Goal: Transaction & Acquisition: Book appointment/travel/reservation

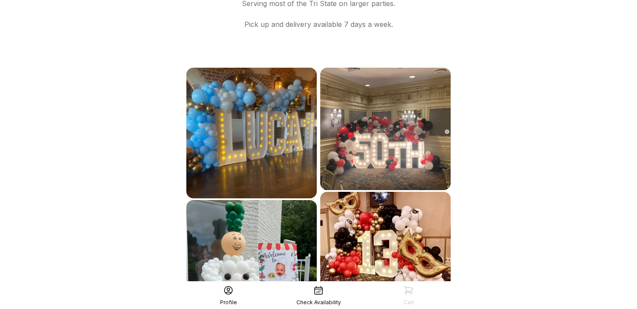
scroll to position [511, 0]
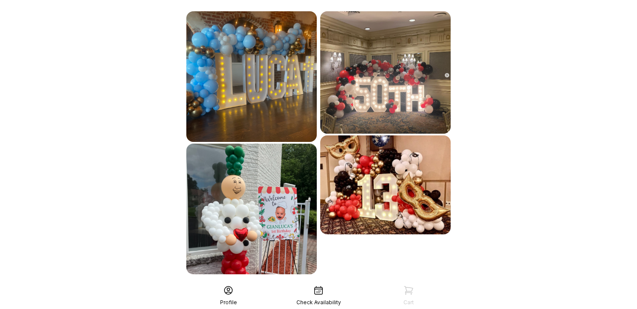
click at [319, 283] on div "See More" at bounding box center [319, 293] width 268 height 21
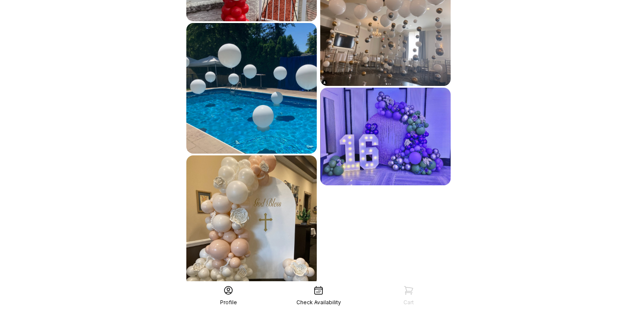
scroll to position [768, 0]
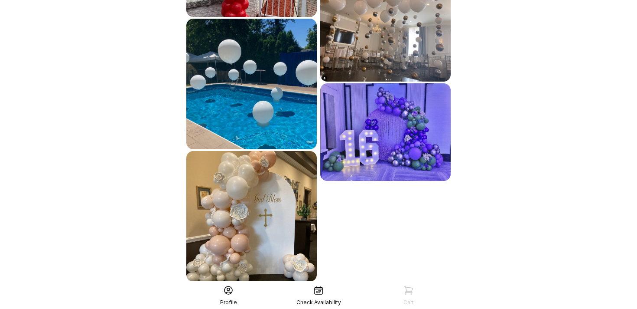
click at [319, 290] on div "See More" at bounding box center [319, 300] width 268 height 21
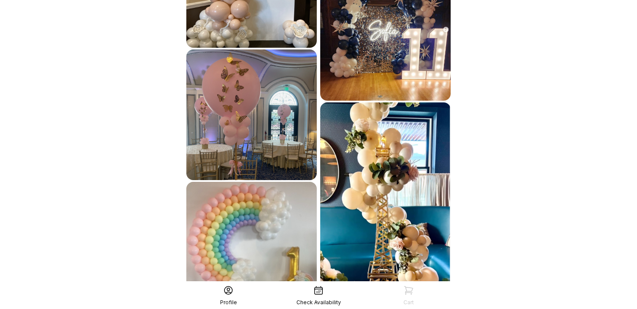
scroll to position [1041, 0]
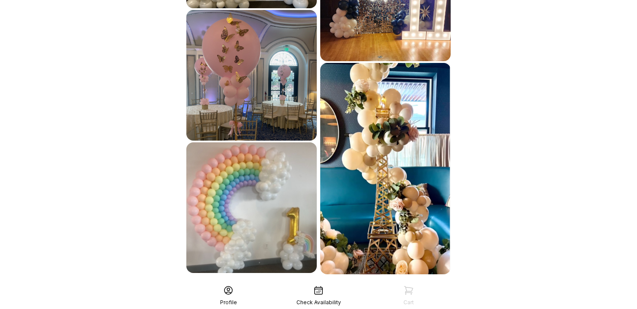
click at [319, 283] on div "See More" at bounding box center [319, 293] width 268 height 21
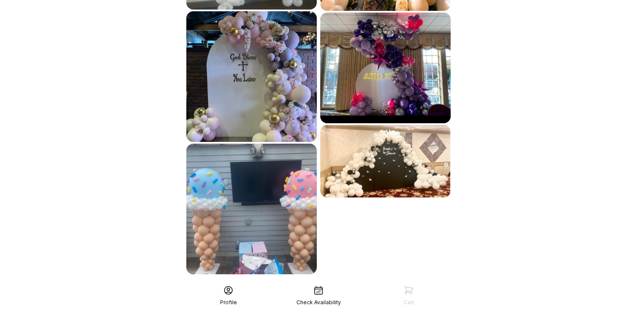
scroll to position [1304, 0]
click at [319, 283] on div "See More" at bounding box center [319, 293] width 268 height 21
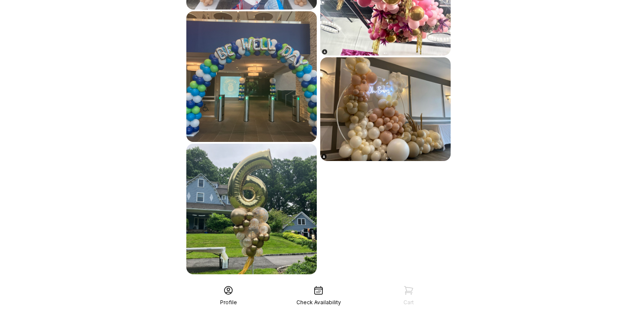
click at [319, 283] on div "See More" at bounding box center [319, 293] width 268 height 21
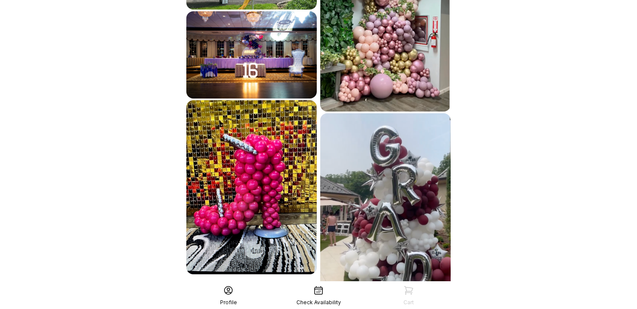
scroll to position [1833, 0]
click at [330, 305] on div "See More" at bounding box center [319, 315] width 268 height 21
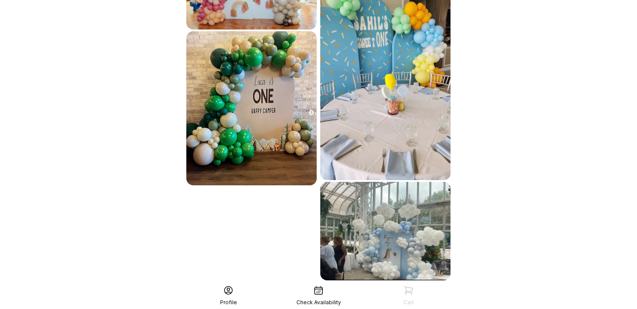
scroll to position [2173, 0]
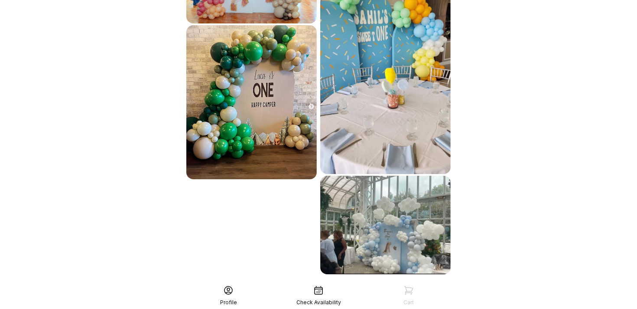
click at [330, 283] on div "See More" at bounding box center [319, 293] width 268 height 21
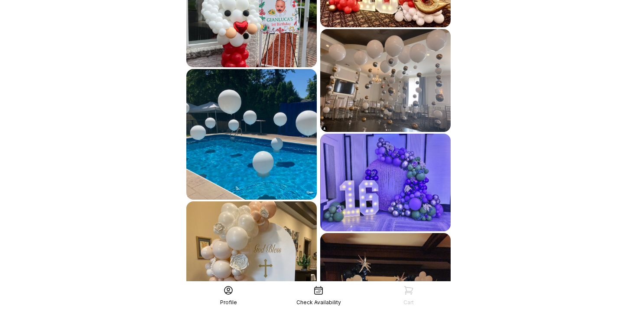
scroll to position [0, 0]
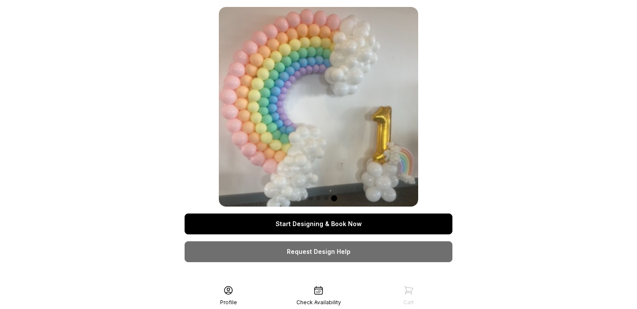
click at [323, 227] on link "Start Designing & Book Now" at bounding box center [319, 223] width 268 height 21
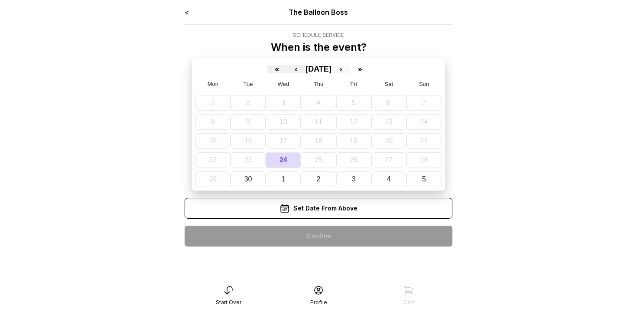
click at [351, 67] on button "›" at bounding box center [341, 69] width 19 height 8
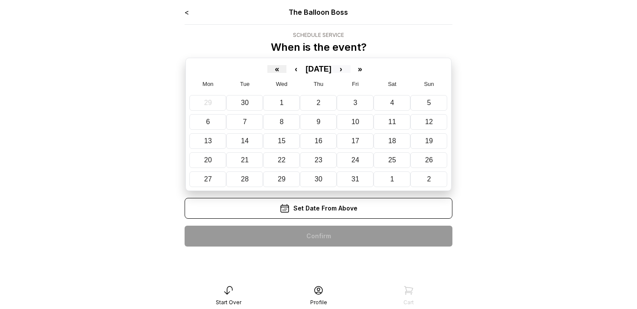
click at [351, 67] on button "›" at bounding box center [341, 69] width 19 height 8
click at [428, 121] on abbr "9" at bounding box center [430, 121] width 4 height 7
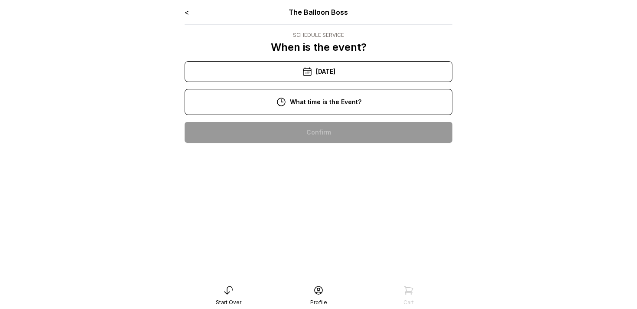
click at [328, 184] on div "12:00 pm" at bounding box center [319, 187] width 254 height 21
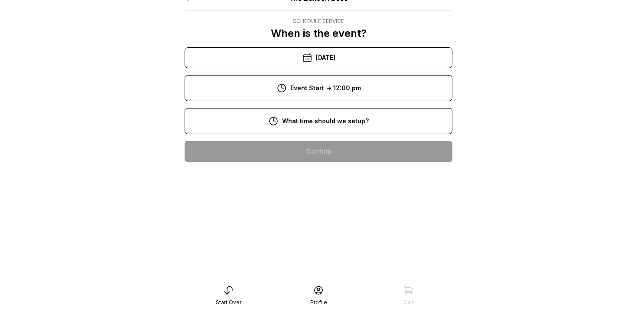
scroll to position [21, 0]
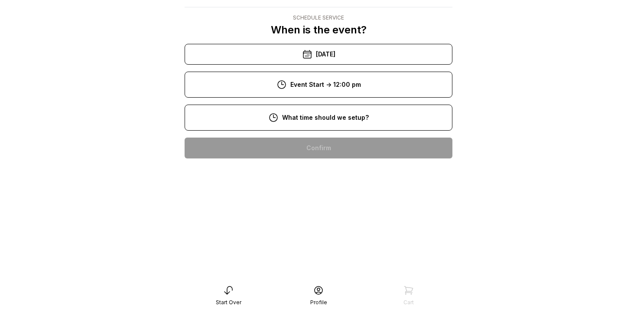
click at [319, 198] on div "10:00 am" at bounding box center [319, 203] width 254 height 21
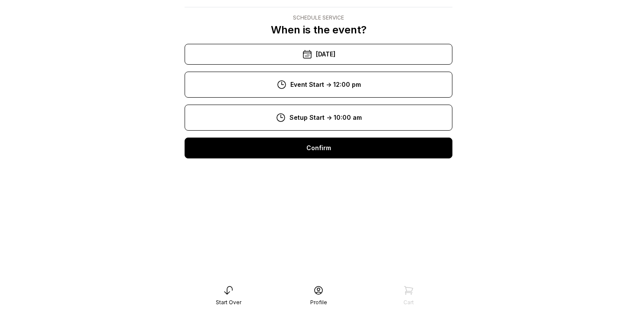
click at [343, 148] on div "Confirm" at bounding box center [319, 147] width 268 height 21
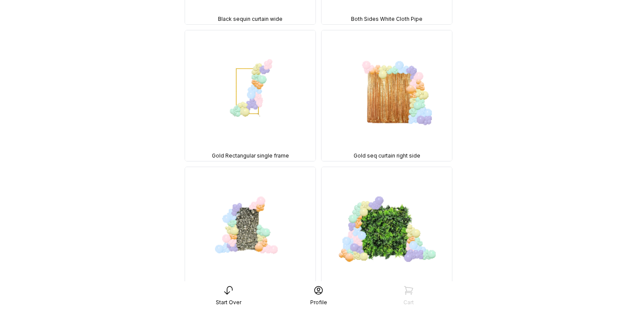
scroll to position [211, 0]
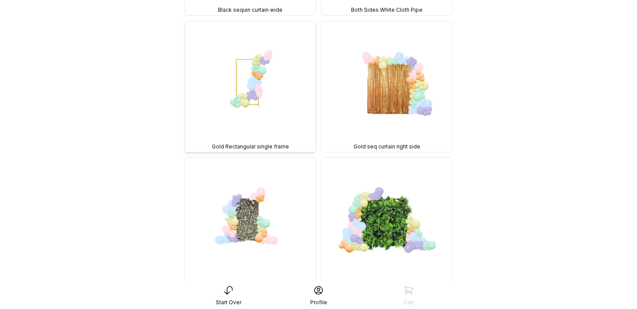
click at [253, 119] on img at bounding box center [250, 86] width 131 height 131
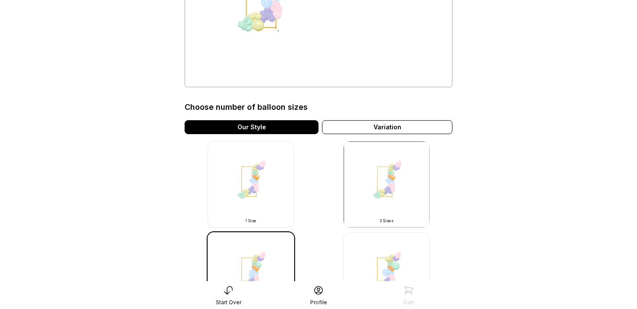
scroll to position [147, 0]
click at [354, 128] on div "Variation" at bounding box center [387, 128] width 131 height 14
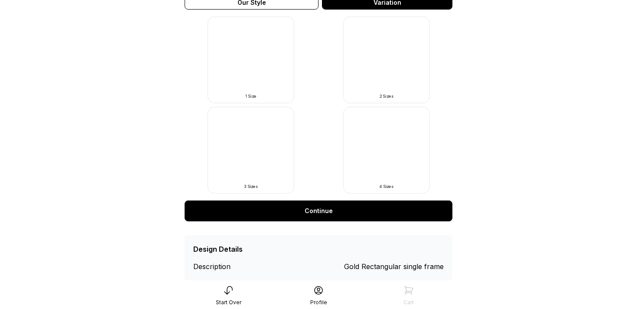
scroll to position [294, 0]
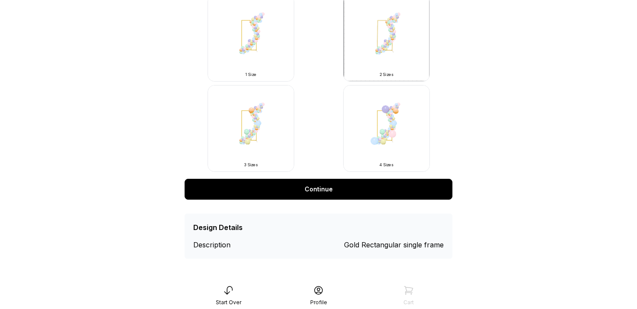
click at [316, 193] on link "Continue" at bounding box center [319, 189] width 268 height 21
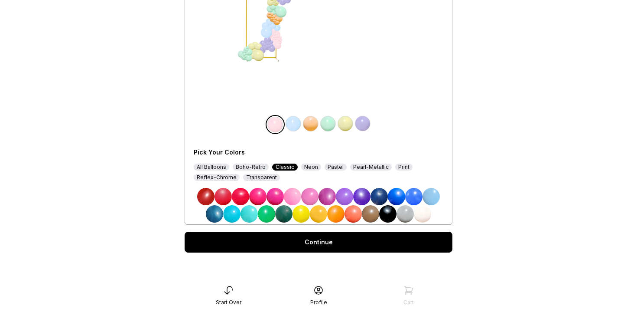
scroll to position [118, 0]
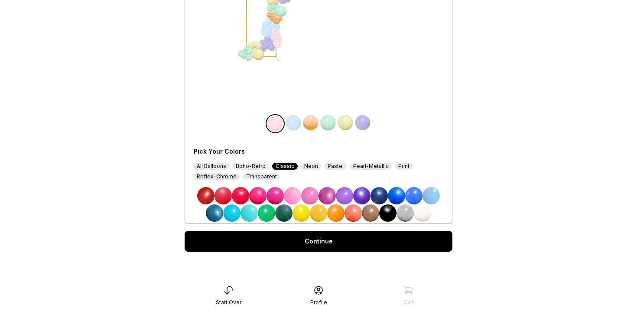
click at [286, 212] on img at bounding box center [283, 212] width 17 height 17
click at [319, 217] on img at bounding box center [318, 212] width 17 height 17
click at [269, 213] on img at bounding box center [266, 212] width 17 height 17
click at [371, 214] on img at bounding box center [370, 212] width 17 height 17
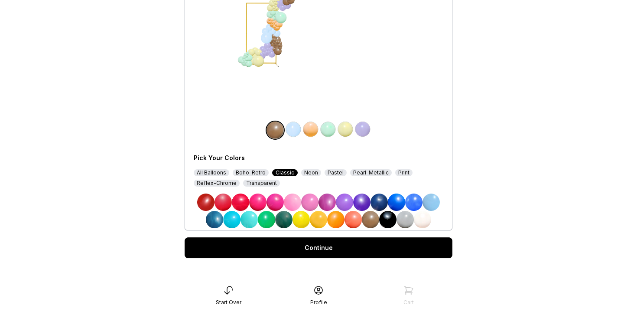
scroll to position [112, 0]
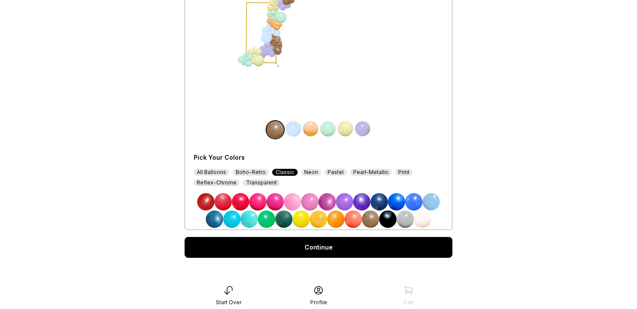
click at [332, 218] on img at bounding box center [335, 218] width 17 height 17
click at [205, 200] on img at bounding box center [205, 201] width 17 height 17
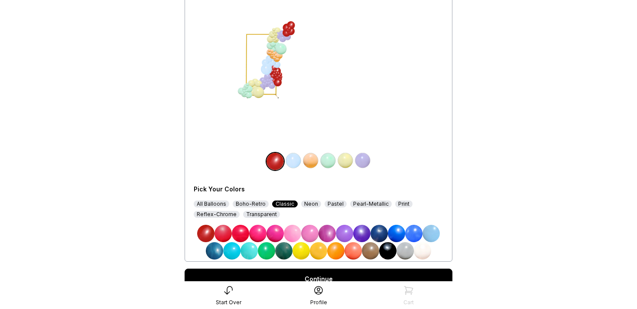
scroll to position [80, 0]
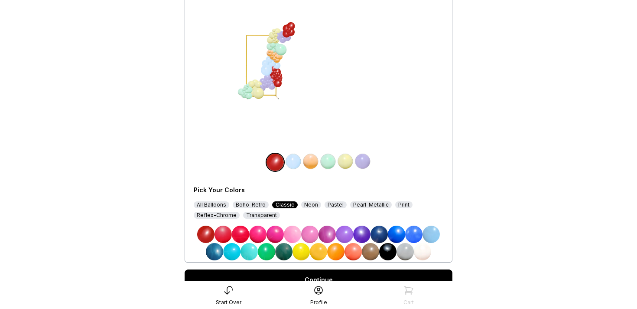
click at [202, 236] on img at bounding box center [205, 233] width 17 height 17
click at [276, 164] on img at bounding box center [275, 161] width 17 height 17
click at [398, 206] on div "Print" at bounding box center [403, 204] width 17 height 7
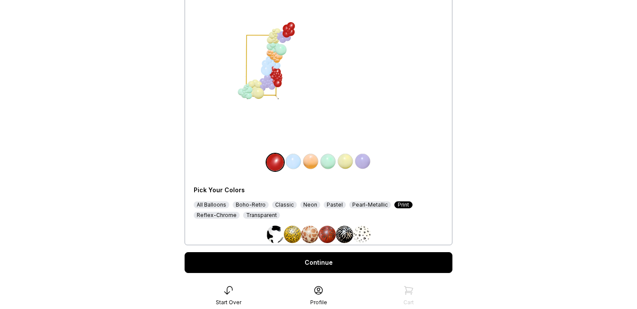
click at [310, 235] on img at bounding box center [309, 233] width 17 height 17
click at [288, 233] on img at bounding box center [292, 233] width 17 height 17
click at [294, 233] on img at bounding box center [292, 233] width 17 height 17
click at [292, 234] on img at bounding box center [292, 233] width 17 height 17
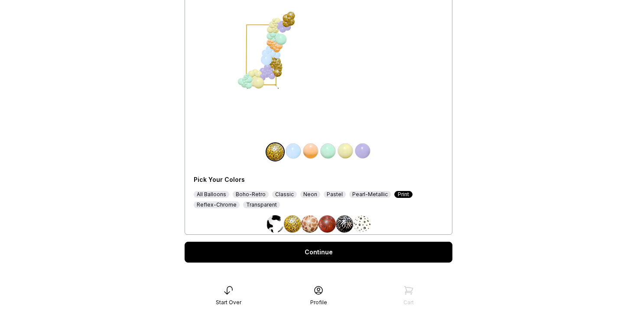
scroll to position [101, 0]
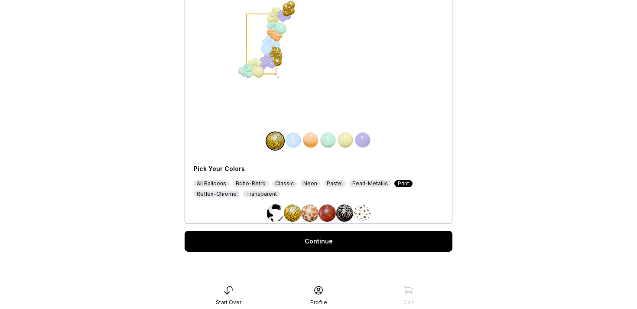
click at [210, 185] on div "All Balloons" at bounding box center [212, 183] width 36 height 7
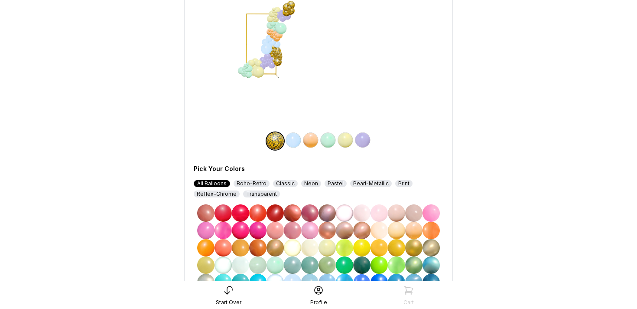
click at [210, 185] on div "All Balloons" at bounding box center [212, 183] width 36 height 7
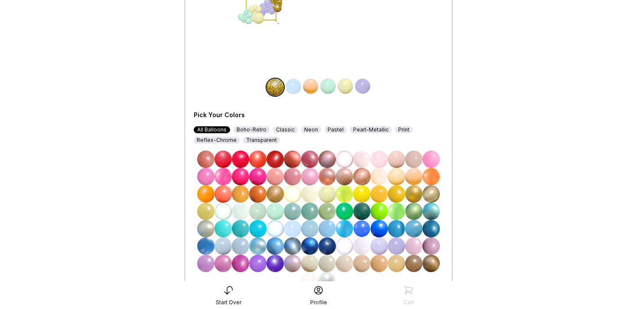
scroll to position [169, 0]
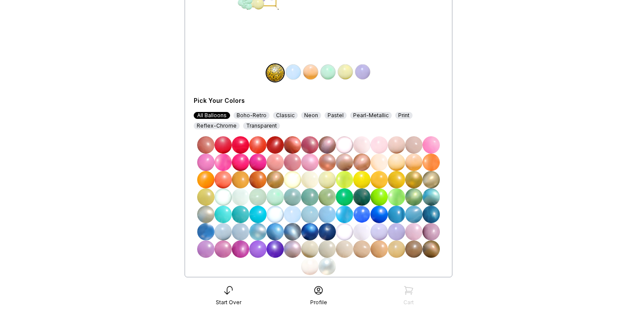
click at [415, 248] on img at bounding box center [413, 248] width 17 height 17
click at [433, 252] on img at bounding box center [431, 248] width 17 height 17
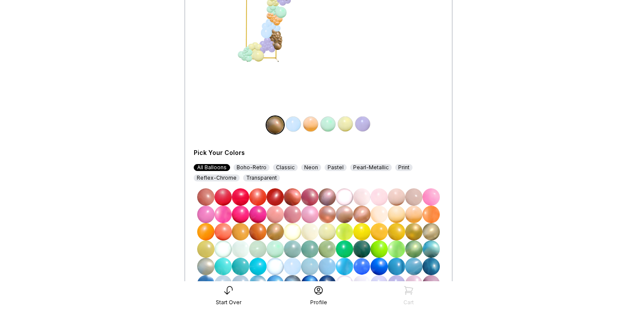
scroll to position [222, 0]
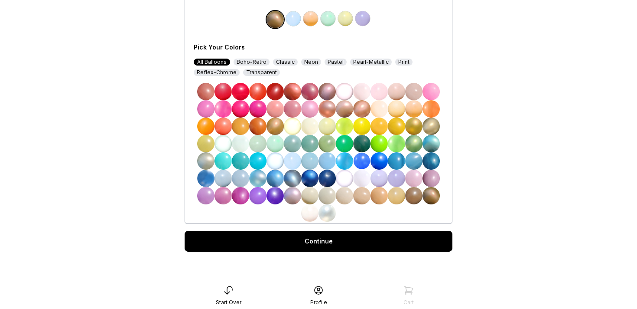
click at [312, 238] on link "Continue" at bounding box center [319, 241] width 268 height 21
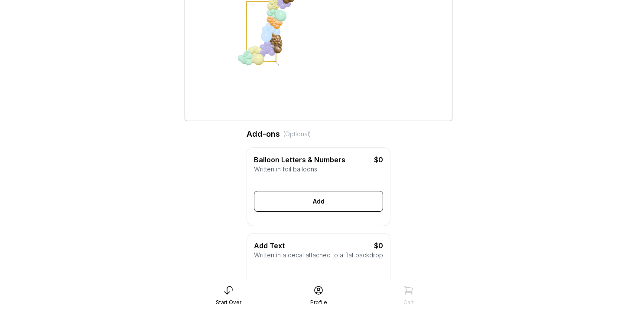
scroll to position [115, 0]
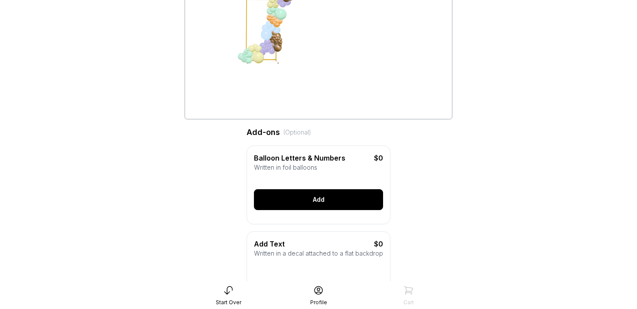
click at [346, 196] on div "Add" at bounding box center [318, 199] width 129 height 21
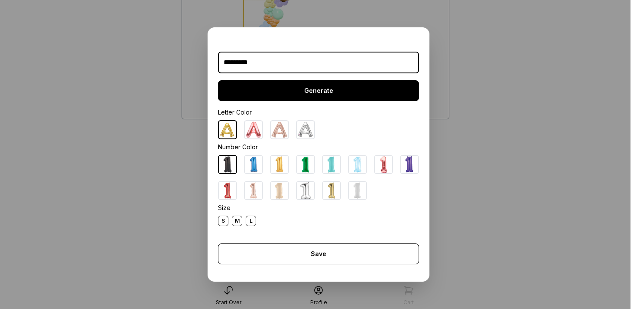
type input "*********"
click at [297, 88] on div "Generate" at bounding box center [318, 90] width 201 height 21
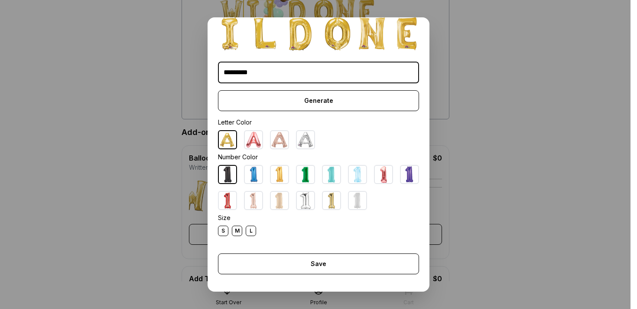
scroll to position [14, 0]
click at [225, 138] on img at bounding box center [227, 139] width 17 height 17
click at [225, 232] on div "S" at bounding box center [223, 231] width 10 height 10
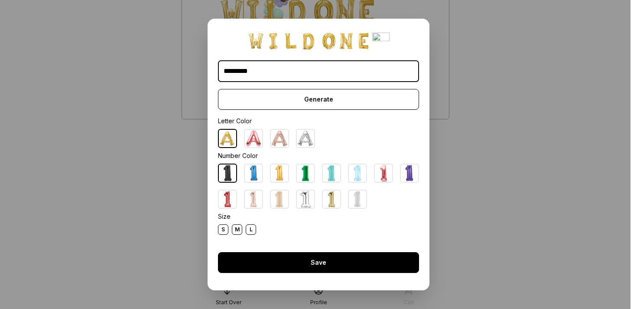
click at [321, 263] on div "Save" at bounding box center [318, 262] width 201 height 21
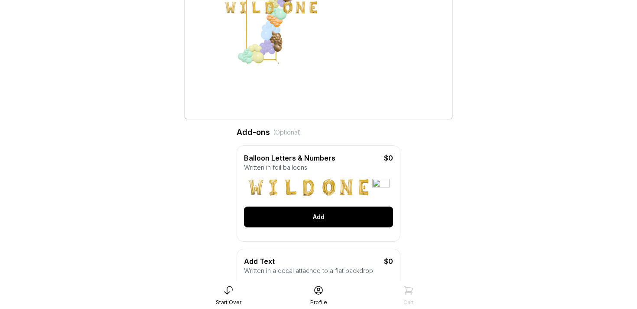
click at [312, 219] on div "Add" at bounding box center [318, 216] width 149 height 21
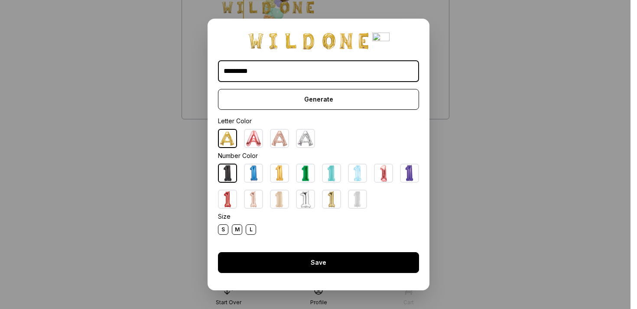
click at [310, 271] on div "Save" at bounding box center [318, 262] width 201 height 21
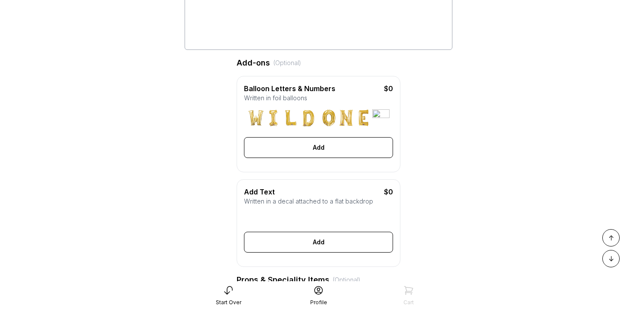
scroll to position [186, 0]
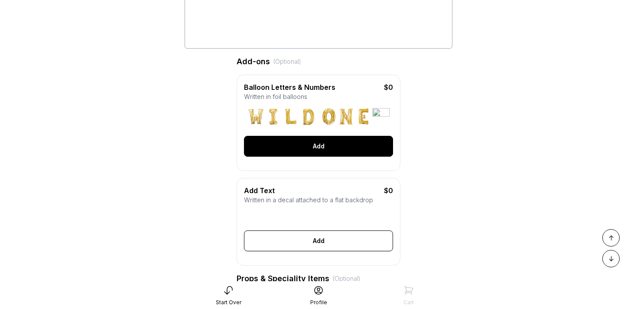
click at [322, 144] on div "Add" at bounding box center [318, 146] width 149 height 21
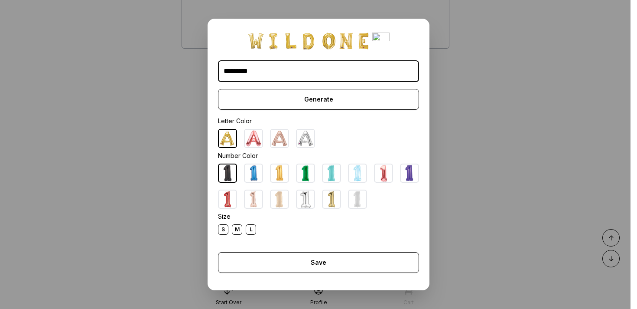
click at [236, 230] on div "M" at bounding box center [237, 229] width 10 height 10
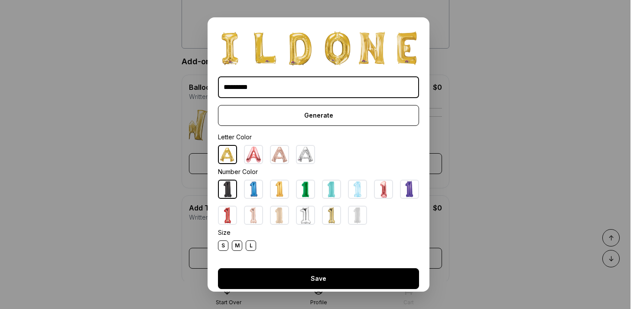
click at [314, 275] on div "Save" at bounding box center [318, 278] width 201 height 21
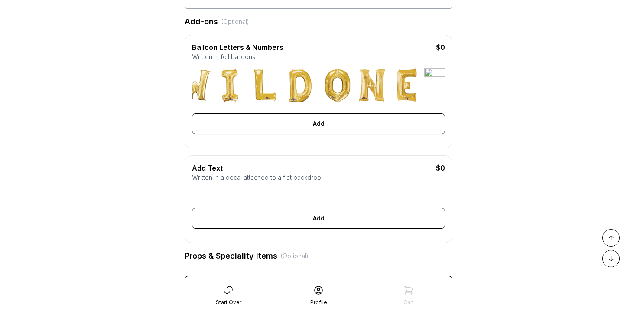
scroll to position [248, 0]
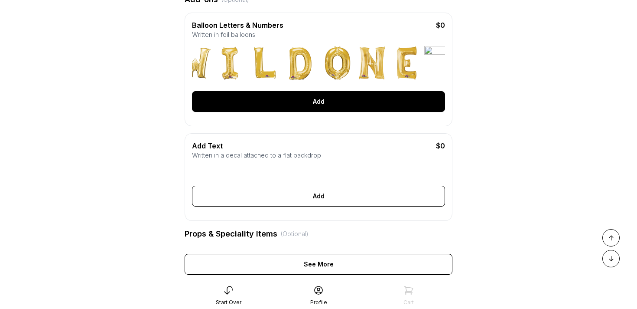
click at [333, 104] on div "Add" at bounding box center [318, 101] width 253 height 21
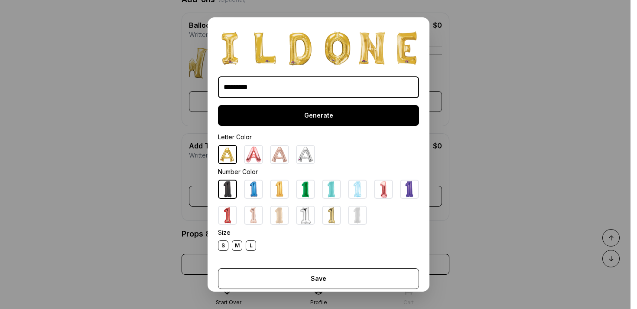
click at [324, 116] on div "Generate" at bounding box center [318, 115] width 201 height 21
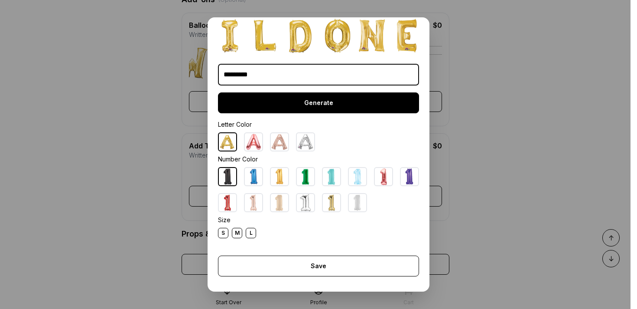
scroll to position [15, 0]
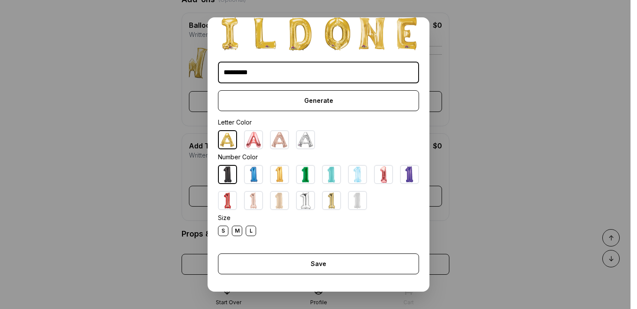
click at [222, 229] on div "S" at bounding box center [223, 230] width 10 height 10
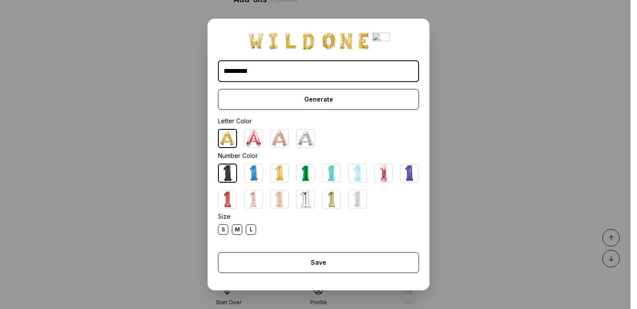
scroll to position [0, 0]
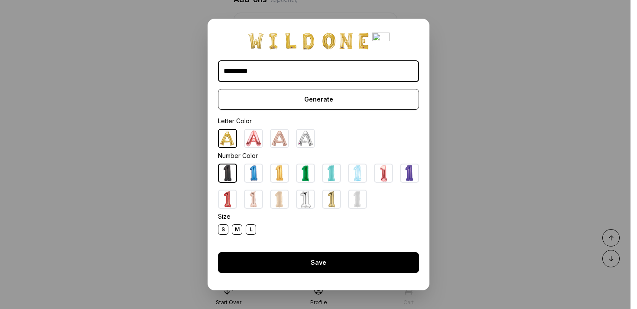
click at [328, 260] on div "Save" at bounding box center [318, 262] width 201 height 21
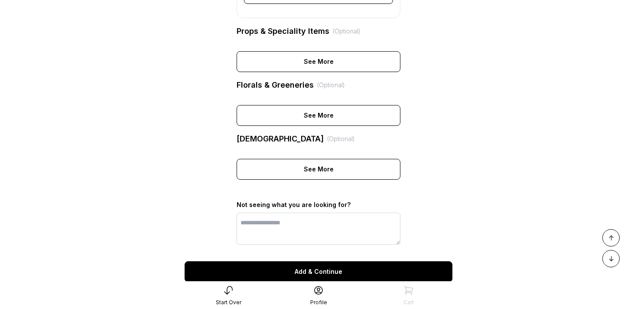
scroll to position [443, 0]
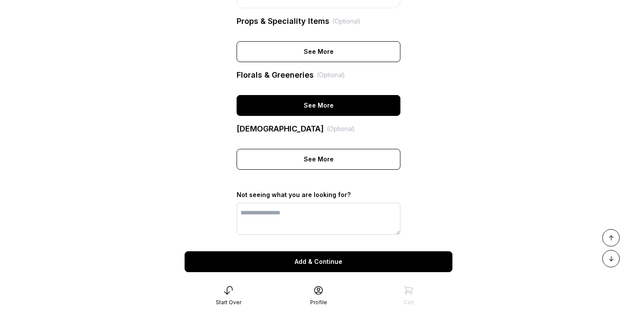
click at [311, 110] on div "See More" at bounding box center [319, 105] width 164 height 21
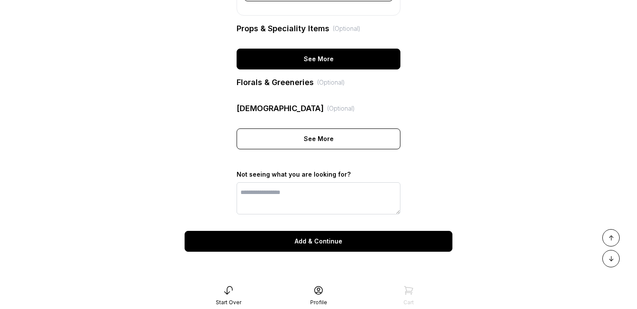
click at [319, 59] on div "See More" at bounding box center [319, 59] width 164 height 21
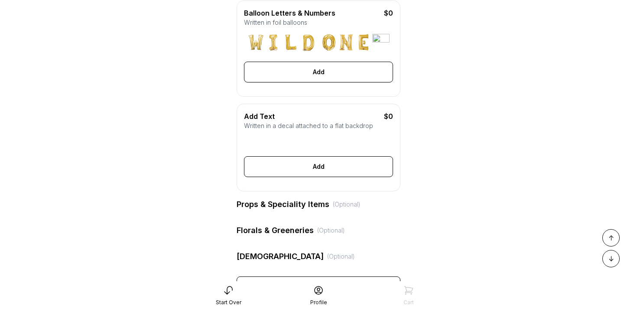
scroll to position [408, 0]
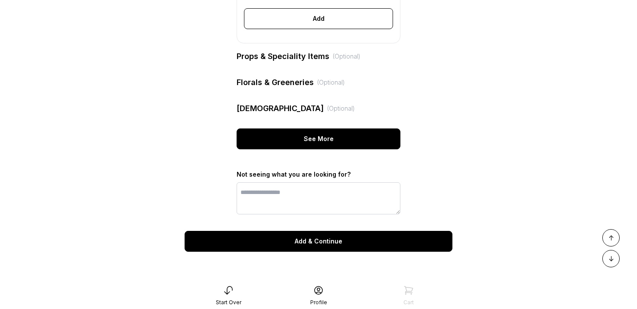
click at [311, 136] on div "See More" at bounding box center [319, 138] width 164 height 21
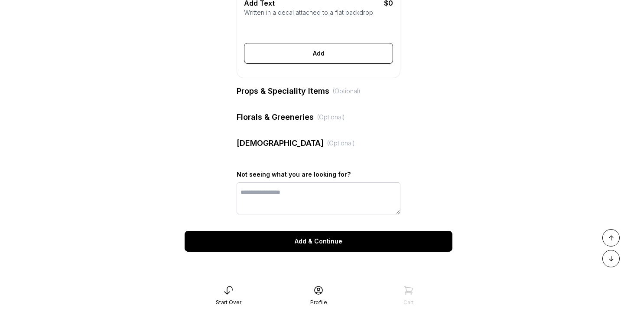
scroll to position [373, 0]
click at [315, 242] on div "Add & Continue" at bounding box center [319, 241] width 268 height 21
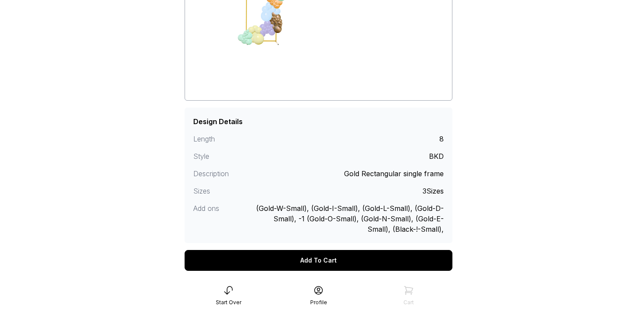
scroll to position [127, 0]
